Goal: Task Accomplishment & Management: Manage account settings

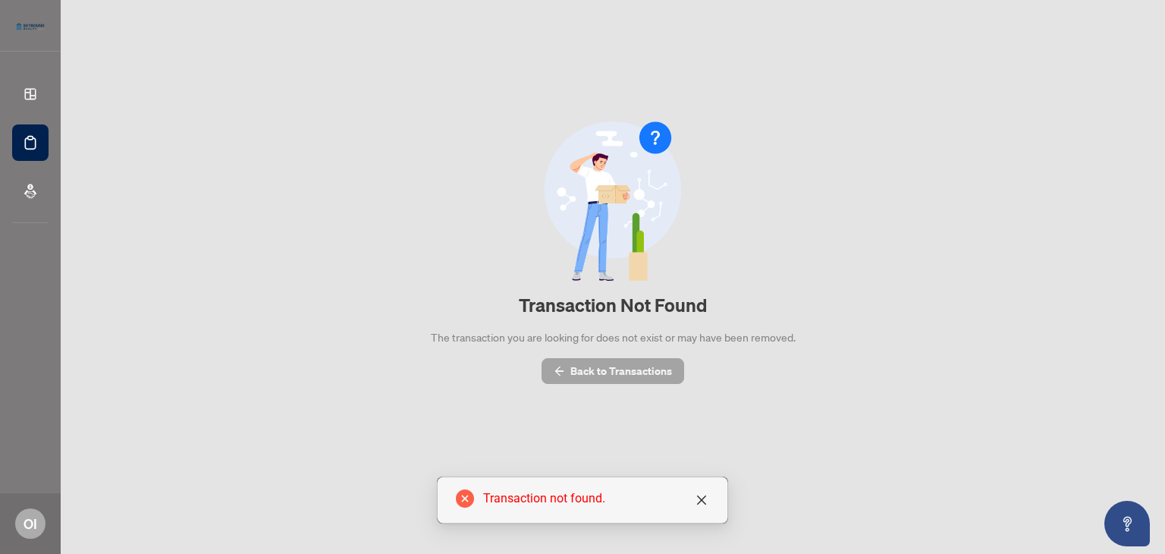
click at [591, 378] on span "Back to Transactions" at bounding box center [621, 371] width 102 height 24
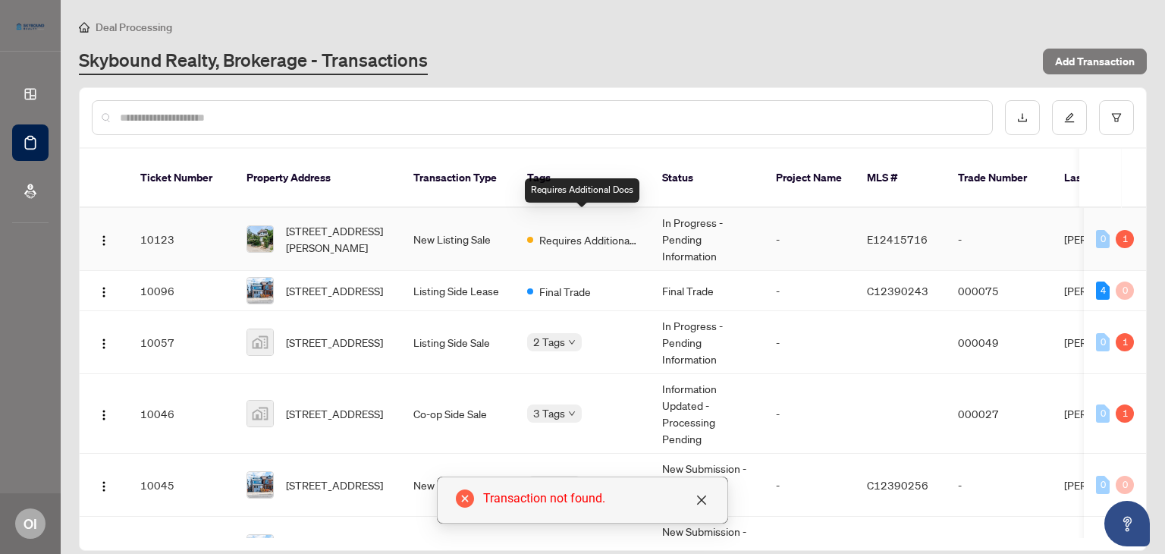
click at [621, 231] on span "Requires Additional Docs" at bounding box center [588, 239] width 99 height 17
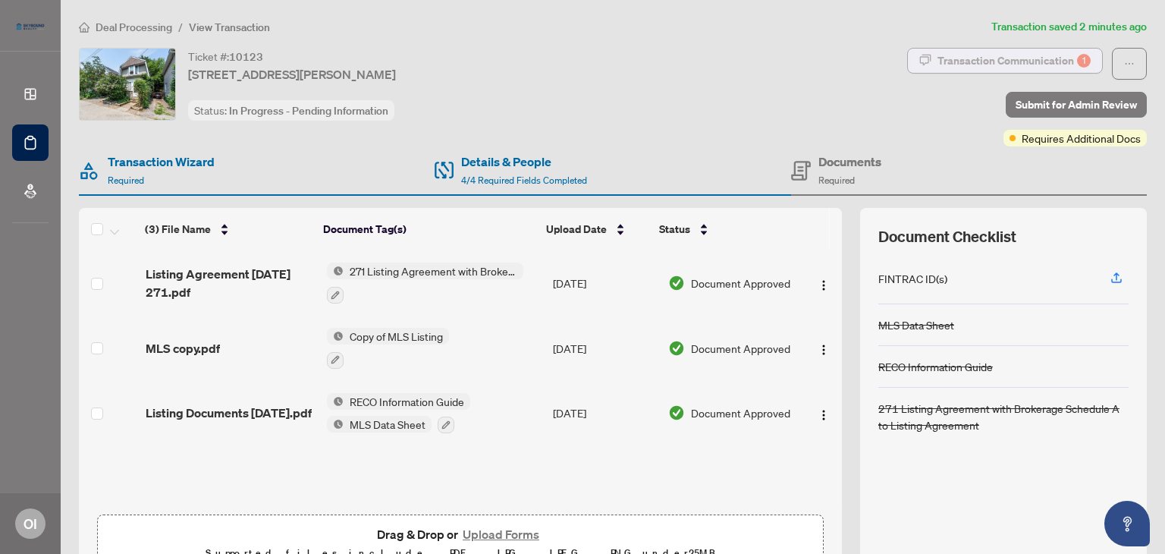
click at [988, 60] on div "Transaction Communication 1" at bounding box center [1014, 61] width 153 height 24
